Goal: Task Accomplishment & Management: Manage account settings

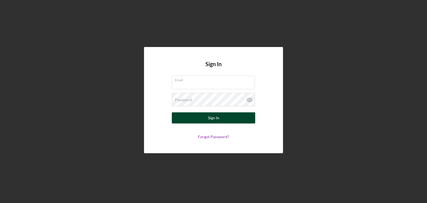
type input "[EMAIL_ADDRESS][DOMAIN_NAME]"
click at [222, 122] on button "Sign In" at bounding box center [213, 117] width 83 height 11
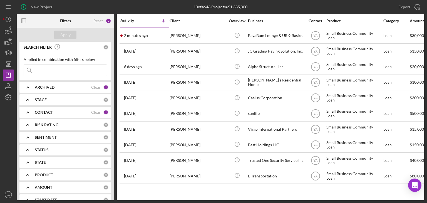
click at [42, 85] on b "ARCHIVED" at bounding box center [45, 87] width 20 height 4
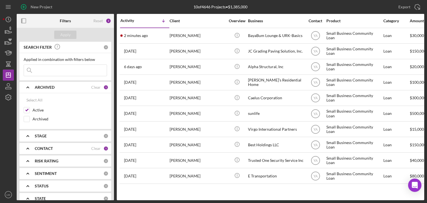
click at [42, 85] on b "ARCHIVED" at bounding box center [45, 87] width 20 height 4
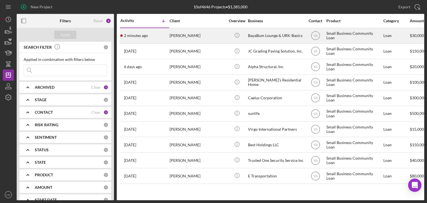
click at [254, 36] on div "BayaBum Lounge & URK-Basics" at bounding box center [276, 35] width 56 height 15
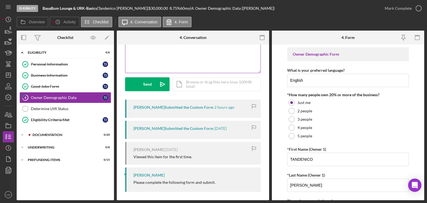
scroll to position [56, 0]
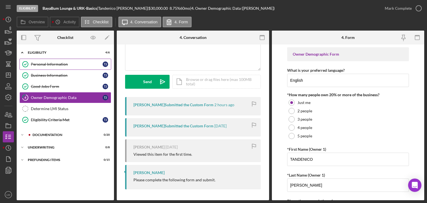
click at [46, 63] on div "Personal Information" at bounding box center [67, 64] width 72 height 4
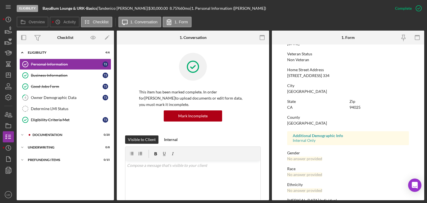
scroll to position [104, 0]
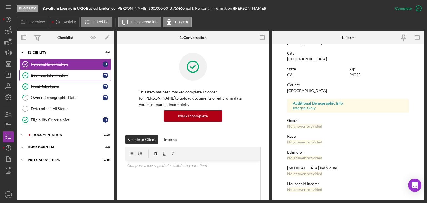
click at [56, 75] on div "Business Information" at bounding box center [67, 75] width 72 height 4
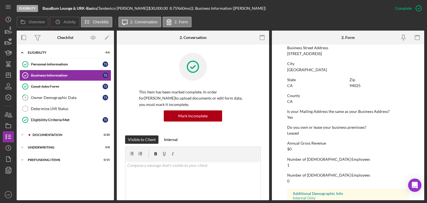
scroll to position [264, 0]
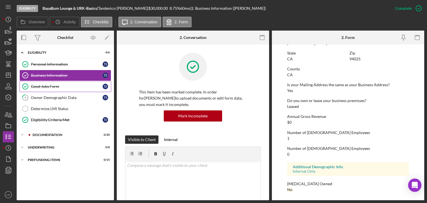
click at [67, 89] on link "Good Jobs Form Good Jobs Form T J" at bounding box center [65, 86] width 92 height 11
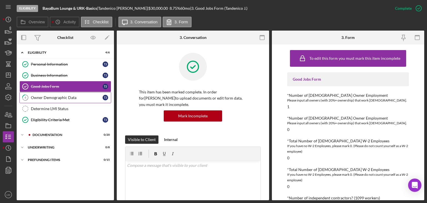
click at [65, 97] on div "Owner Demographic Data" at bounding box center [67, 97] width 72 height 4
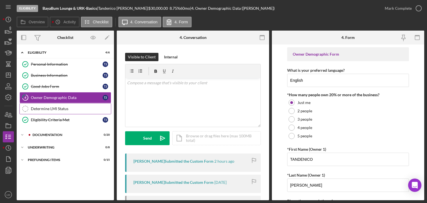
click at [64, 110] on div "Determine LMI Status" at bounding box center [71, 109] width 80 height 4
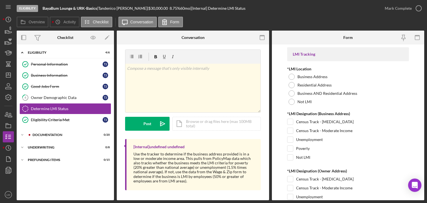
scroll to position [4, 0]
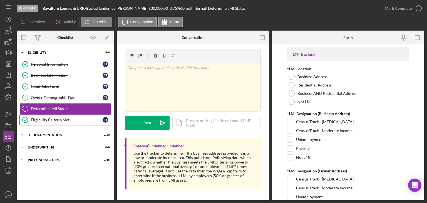
click at [55, 119] on div "Eligibility Criteria Met" at bounding box center [67, 120] width 72 height 4
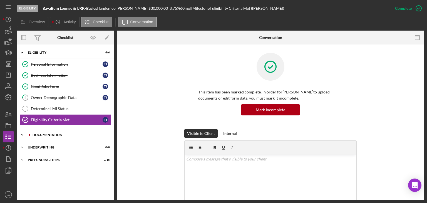
click at [33, 132] on div "Icon/Expander Documentation 0 / 20" at bounding box center [65, 134] width 97 height 11
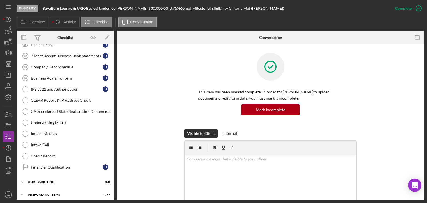
scroll to position [80, 0]
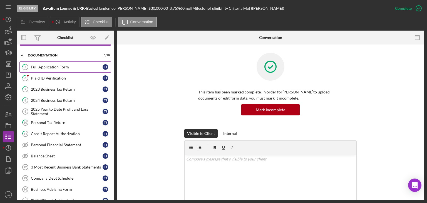
click at [39, 63] on link "5 Full Application Form T J" at bounding box center [65, 66] width 92 height 11
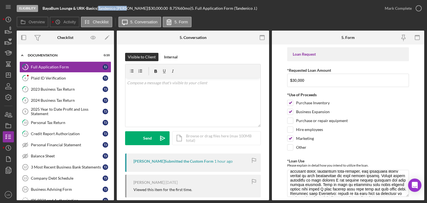
drag, startPoint x: 102, startPoint y: 7, endPoint x: 129, endPoint y: 9, distance: 27.1
click at [129, 9] on div "[PERSON_NAME] |" at bounding box center [123, 8] width 50 height 4
click at [51, 76] on div "Plaid ID Verification" at bounding box center [67, 78] width 72 height 4
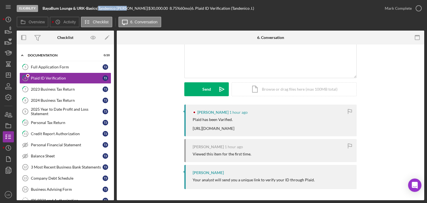
scroll to position [53, 0]
click at [70, 89] on div "2023 Business Tax Return" at bounding box center [67, 89] width 72 height 4
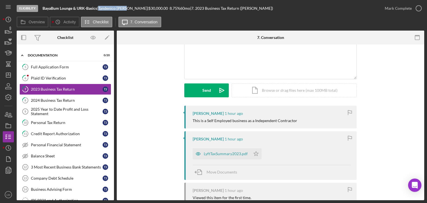
scroll to position [56, 0]
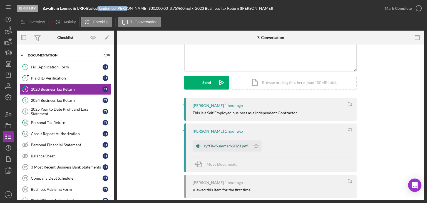
click at [209, 142] on div "LyftTaxSummary2023.pdf" at bounding box center [222, 145] width 58 height 11
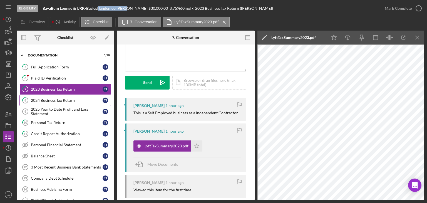
click at [56, 96] on link "8 2024 Business Tax Return T J" at bounding box center [65, 100] width 92 height 11
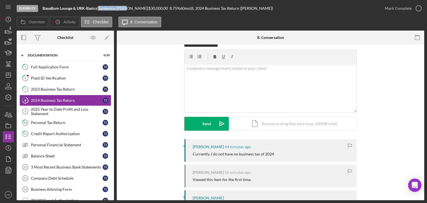
scroll to position [40, 0]
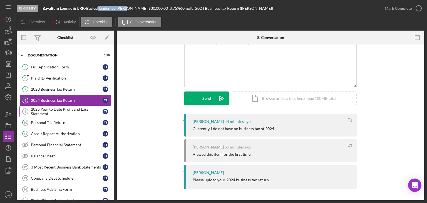
click at [30, 106] on icon "2025 Year to Date Profit and Loss Statement 9" at bounding box center [25, 112] width 14 height 14
